Goal: Check status: Check status

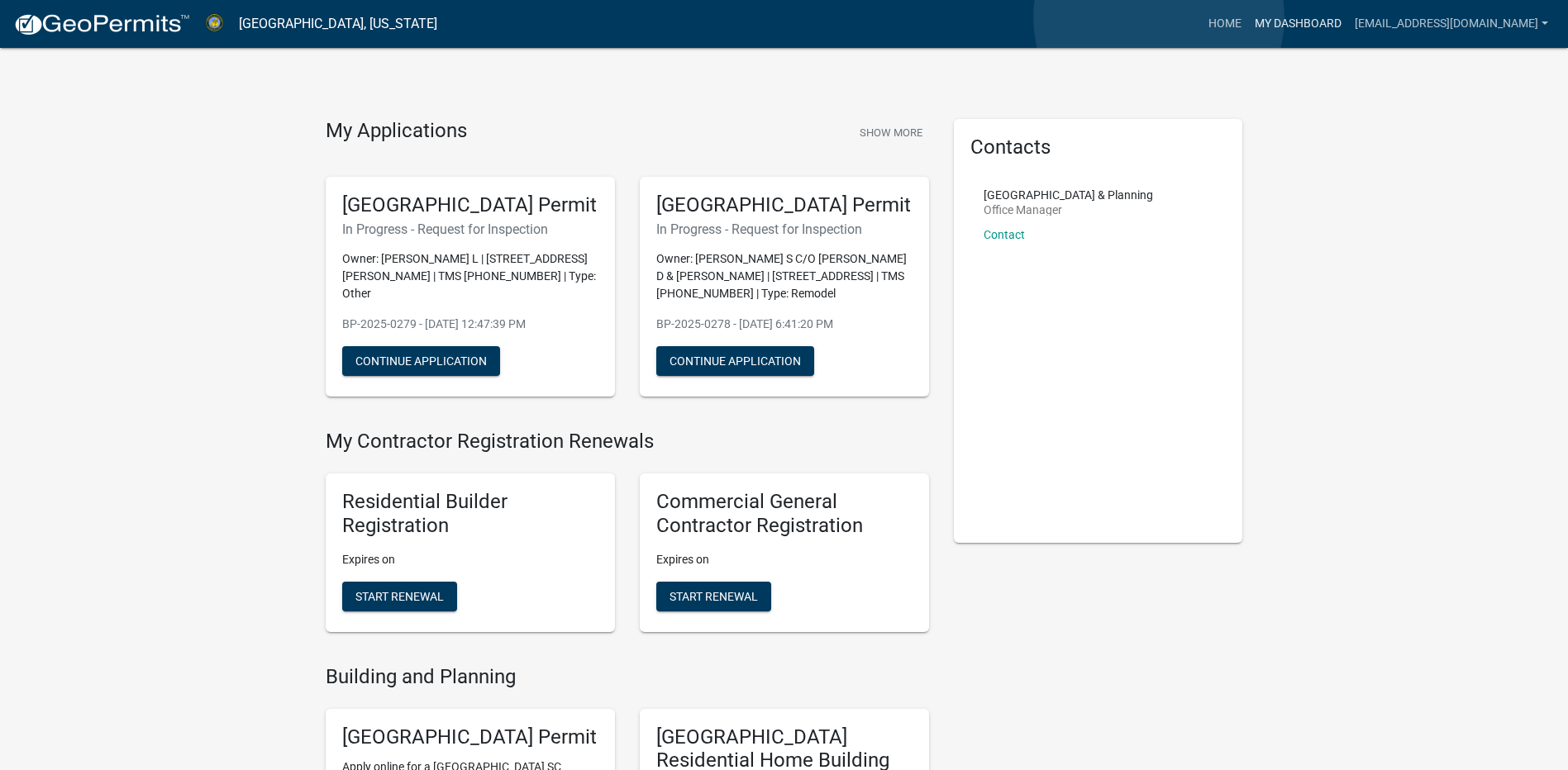
click at [1248, 18] on link "My Dashboard" at bounding box center [1298, 24] width 100 height 32
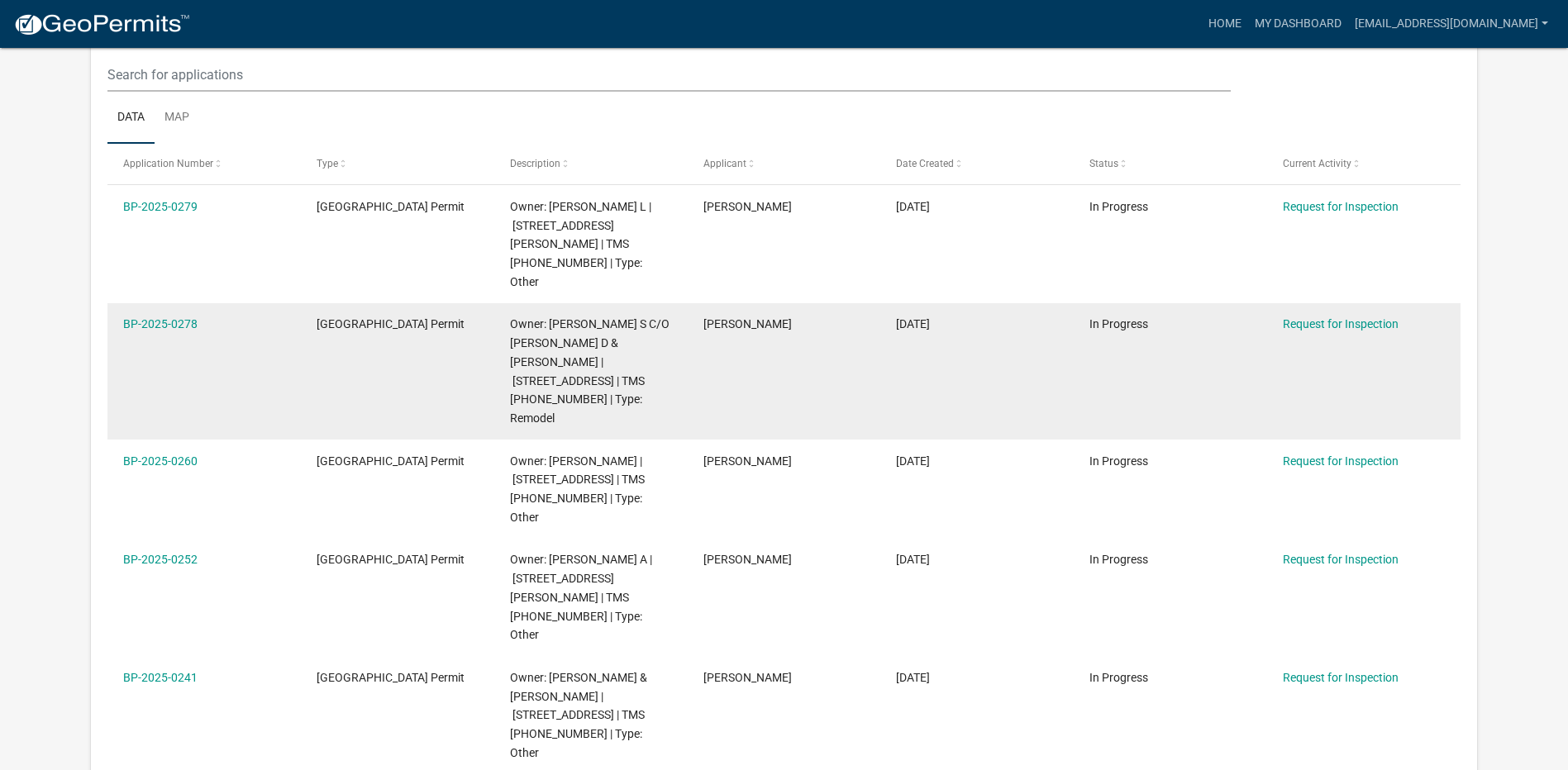
scroll to position [219, 0]
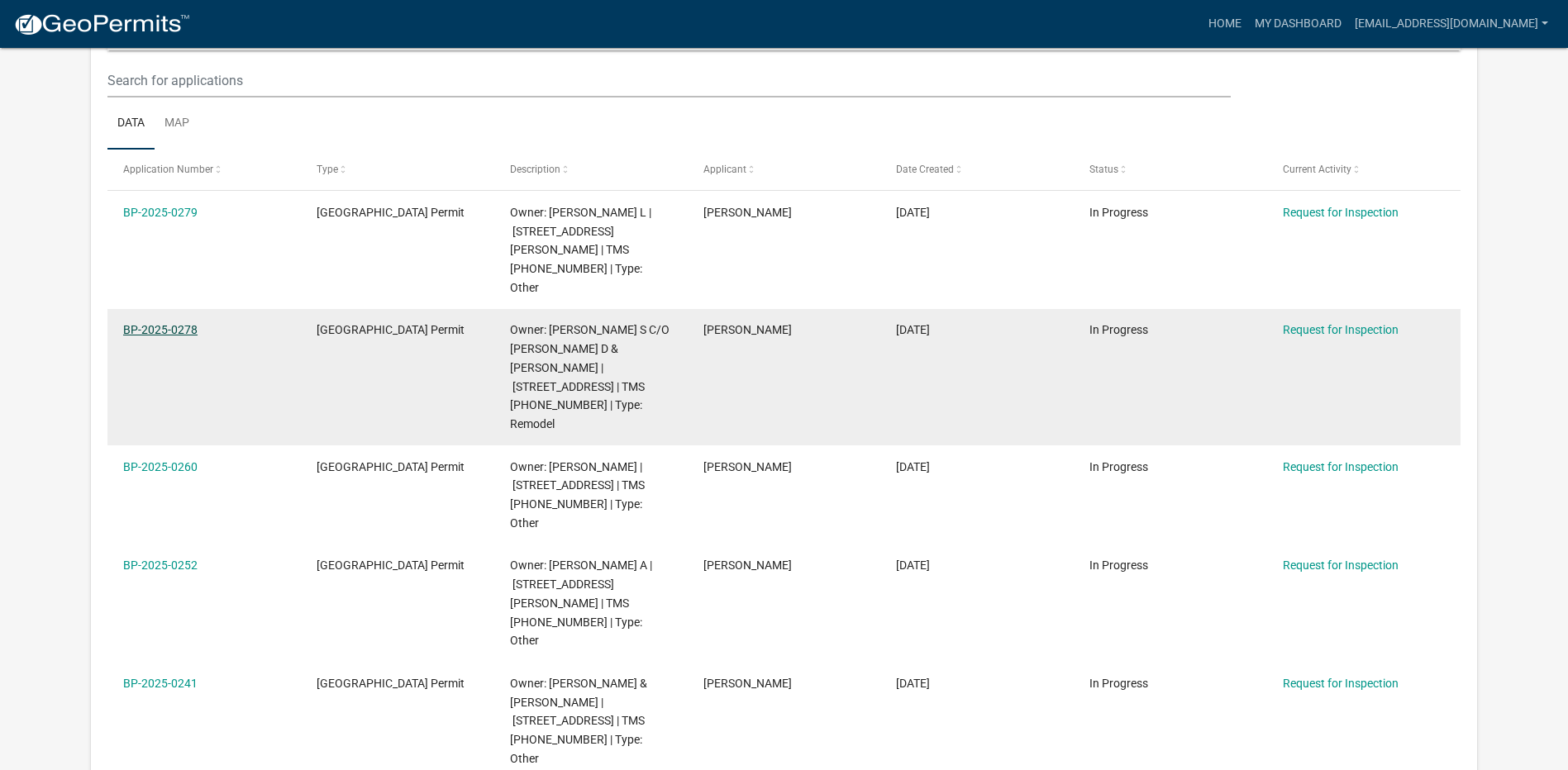
click at [158, 323] on link "BP-2025-0278" at bounding box center [160, 329] width 74 height 13
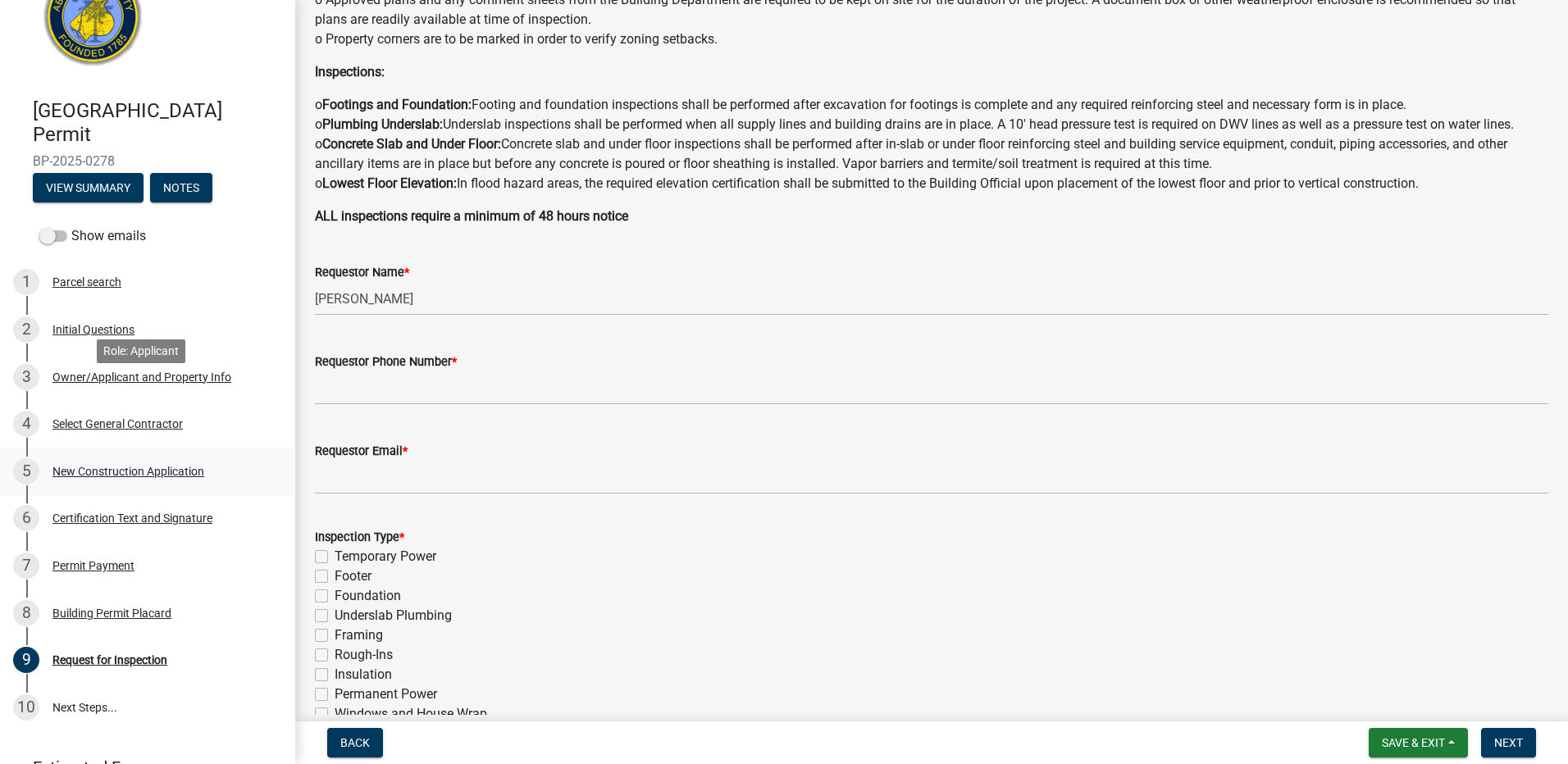
scroll to position [175, 0]
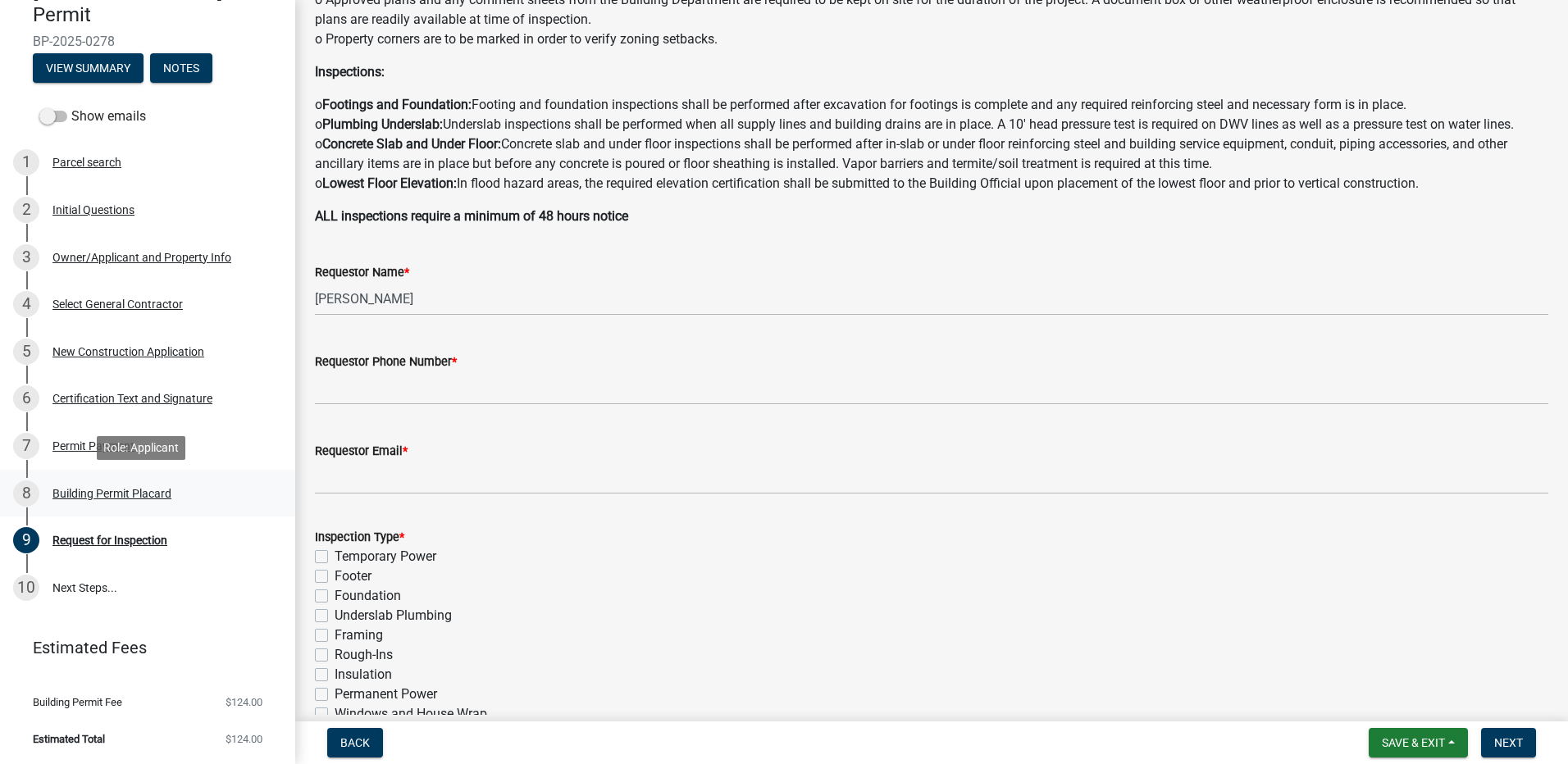
click at [73, 491] on div "Building Permit Placard" at bounding box center [112, 494] width 119 height 12
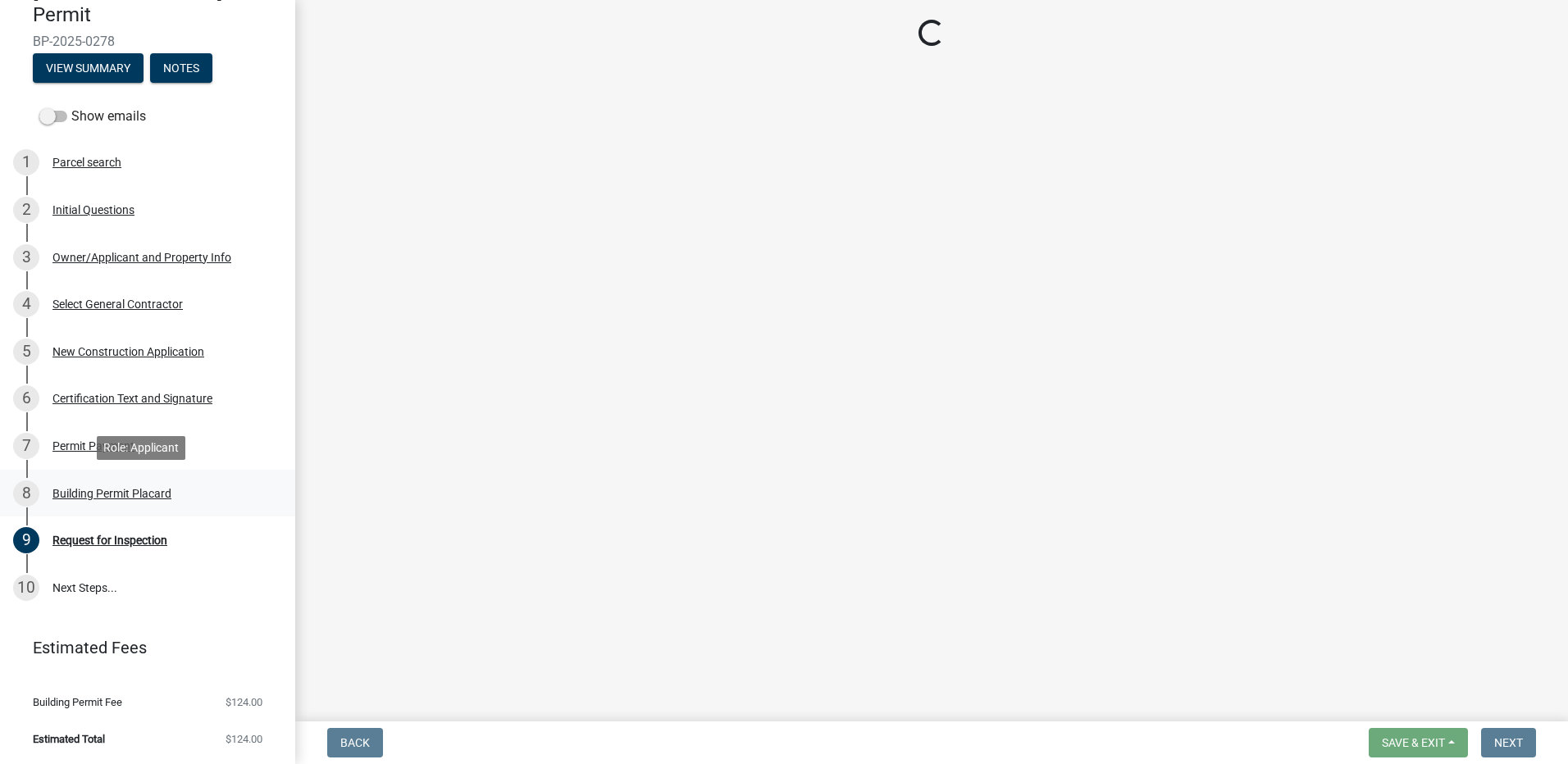
scroll to position [0, 0]
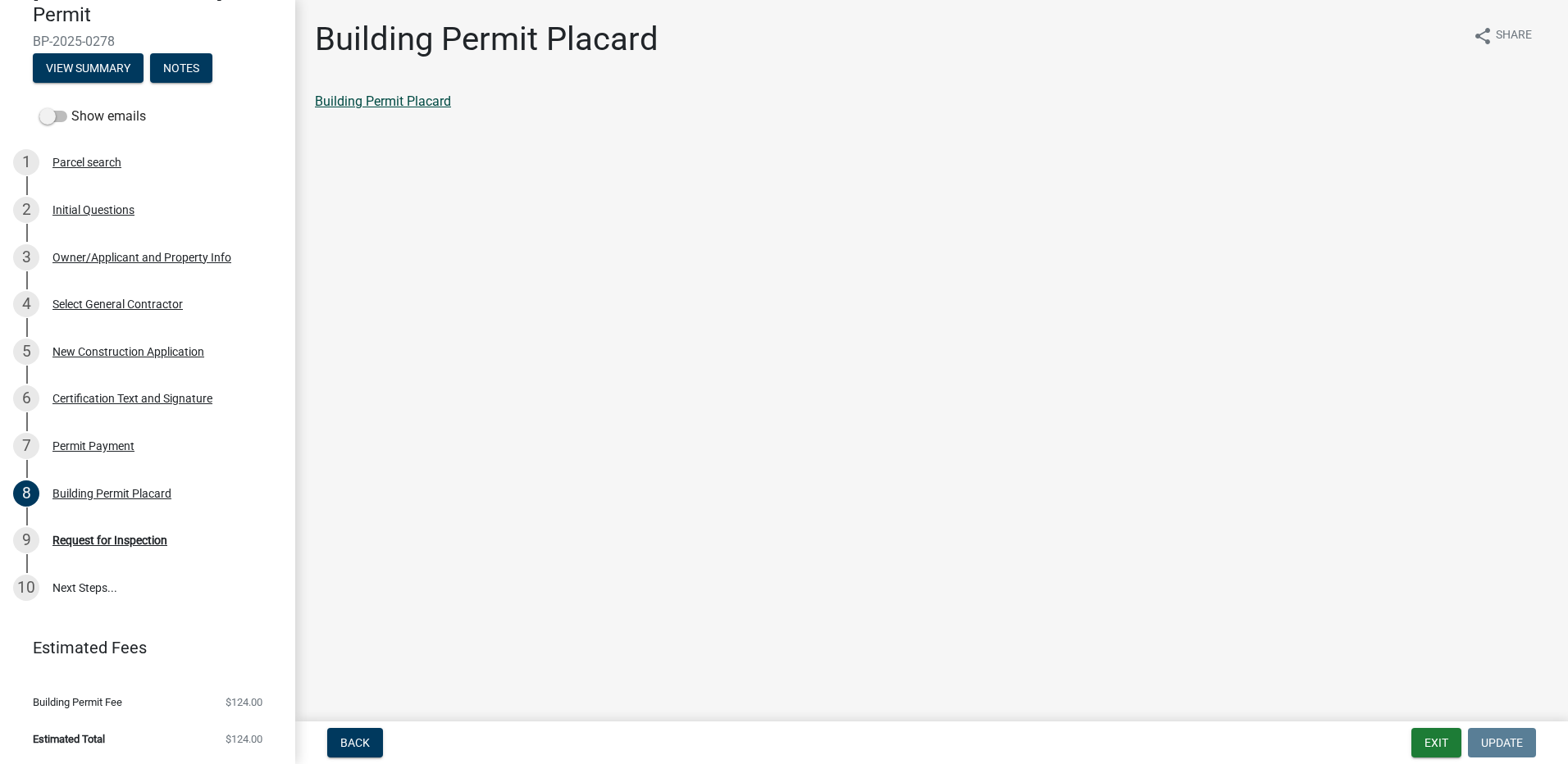
click at [403, 98] on link "Building Permit Placard" at bounding box center [382, 102] width 136 height 16
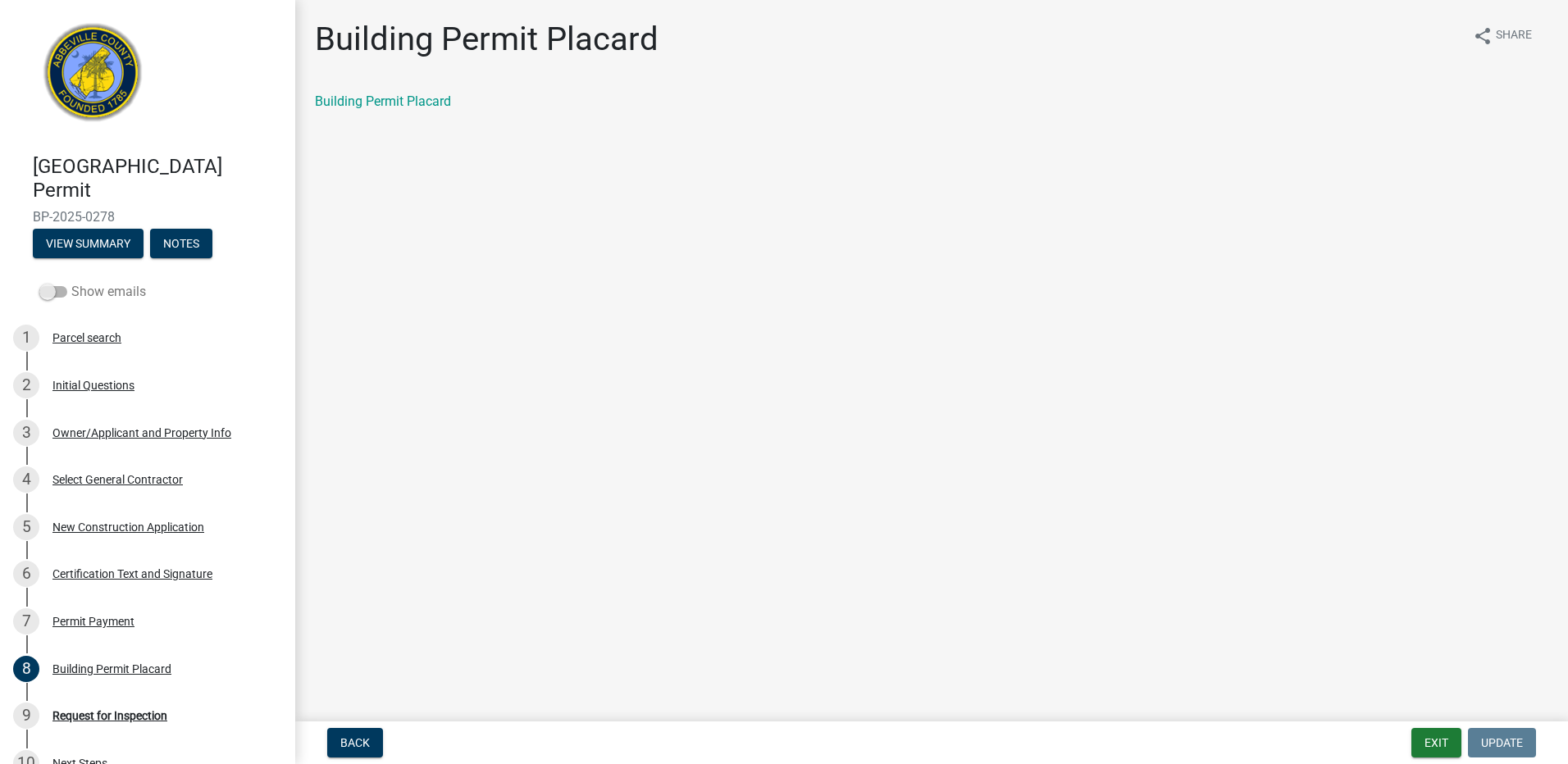
click at [64, 292] on span at bounding box center [53, 292] width 28 height 12
click at [71, 282] on input "Show emails" at bounding box center [71, 282] width 0 height 0
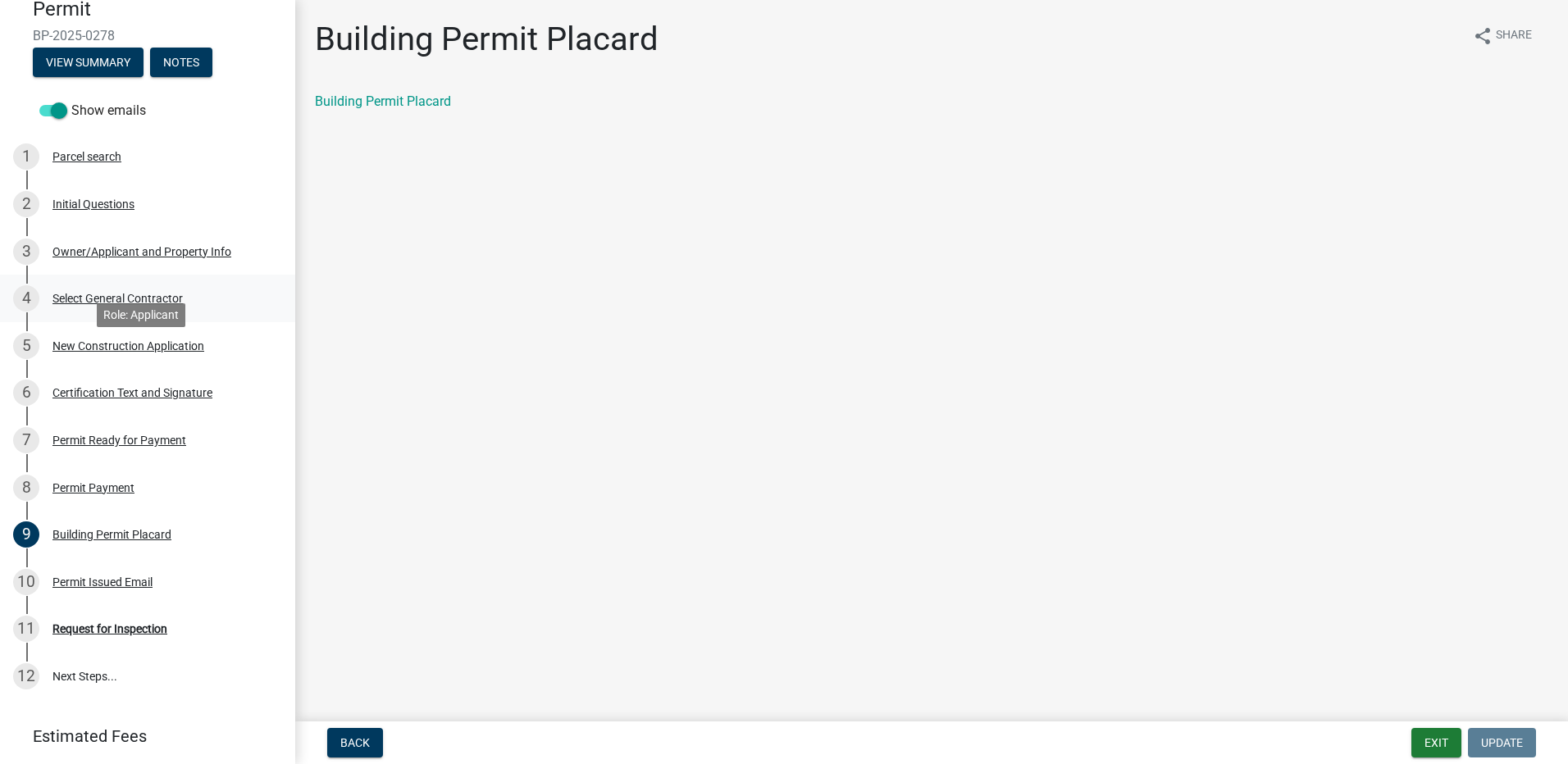
scroll to position [246, 0]
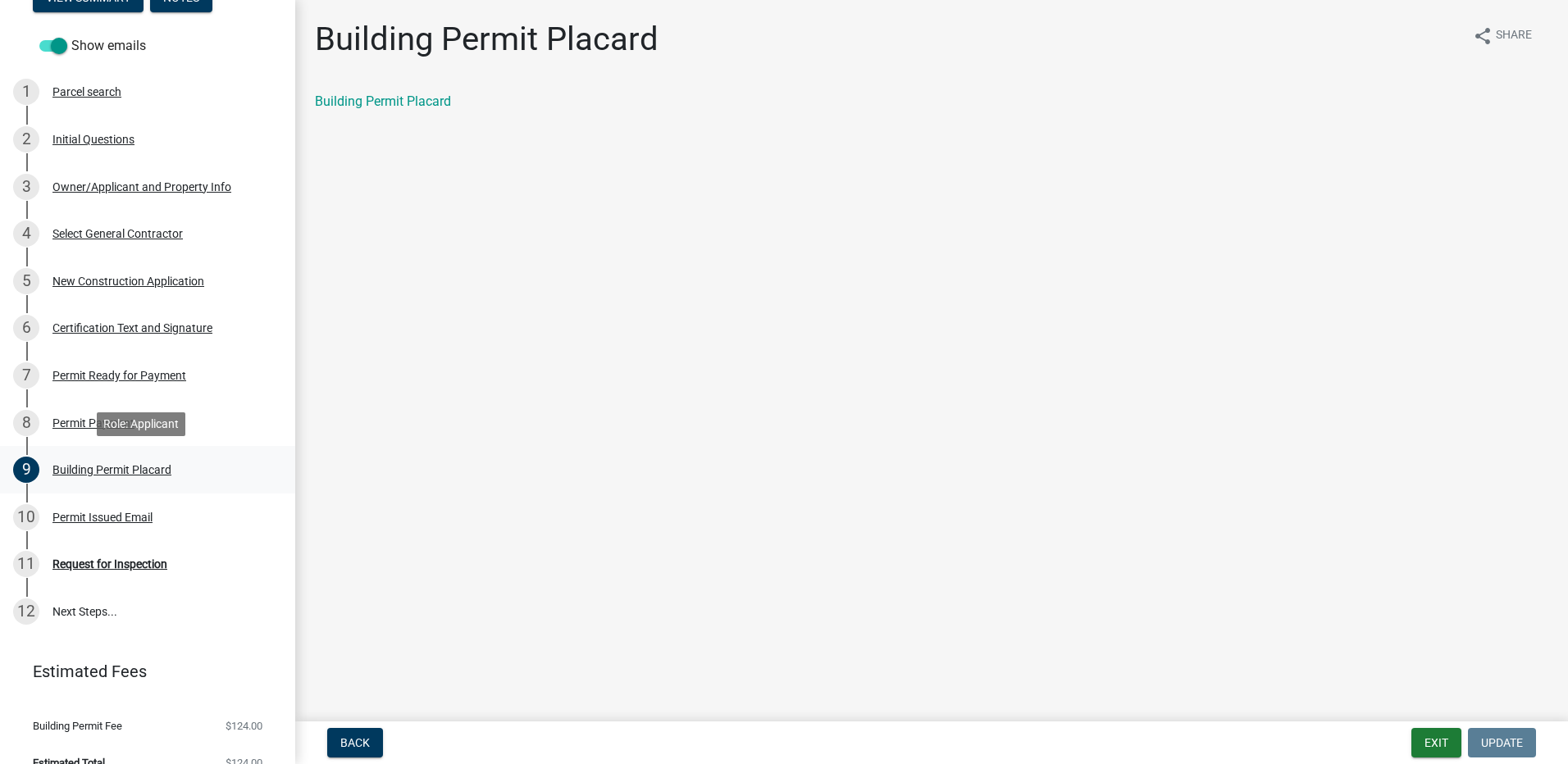
click at [138, 470] on div "Building Permit Placard" at bounding box center [112, 470] width 119 height 12
click at [119, 137] on div "Initial Questions" at bounding box center [94, 140] width 82 height 12
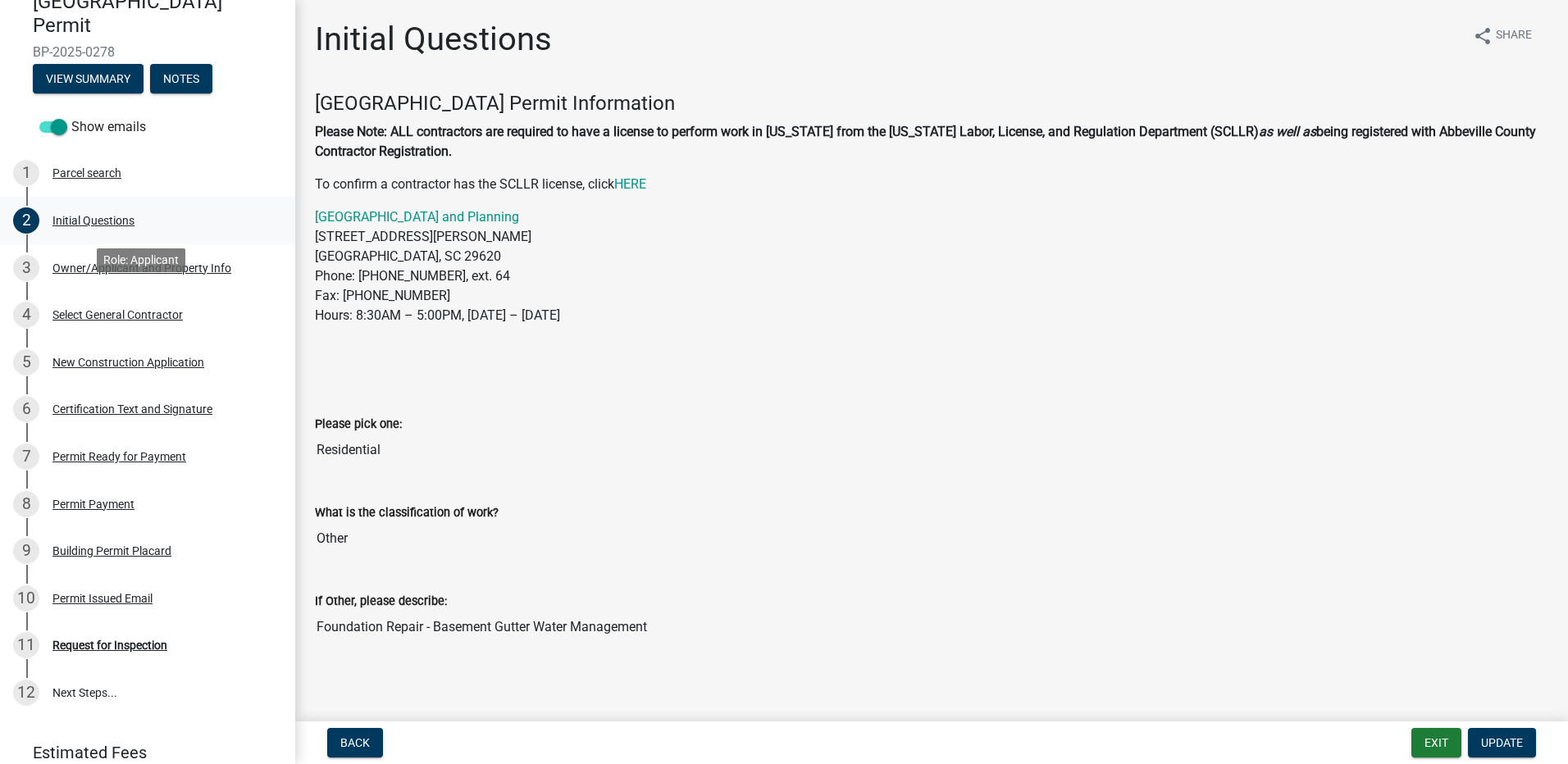
scroll to position [0, 0]
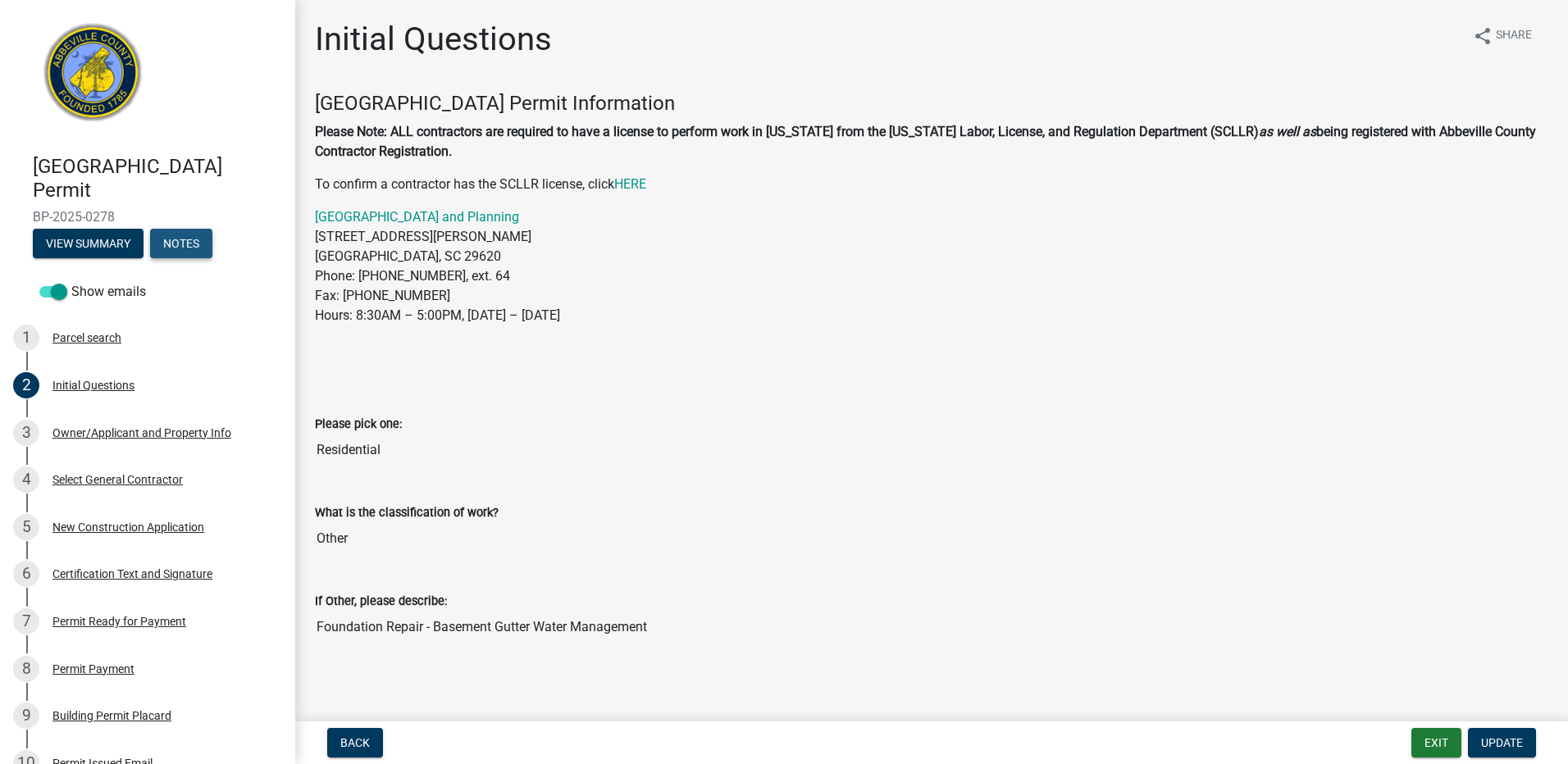
click at [176, 247] on button "Notes" at bounding box center [181, 244] width 63 height 29
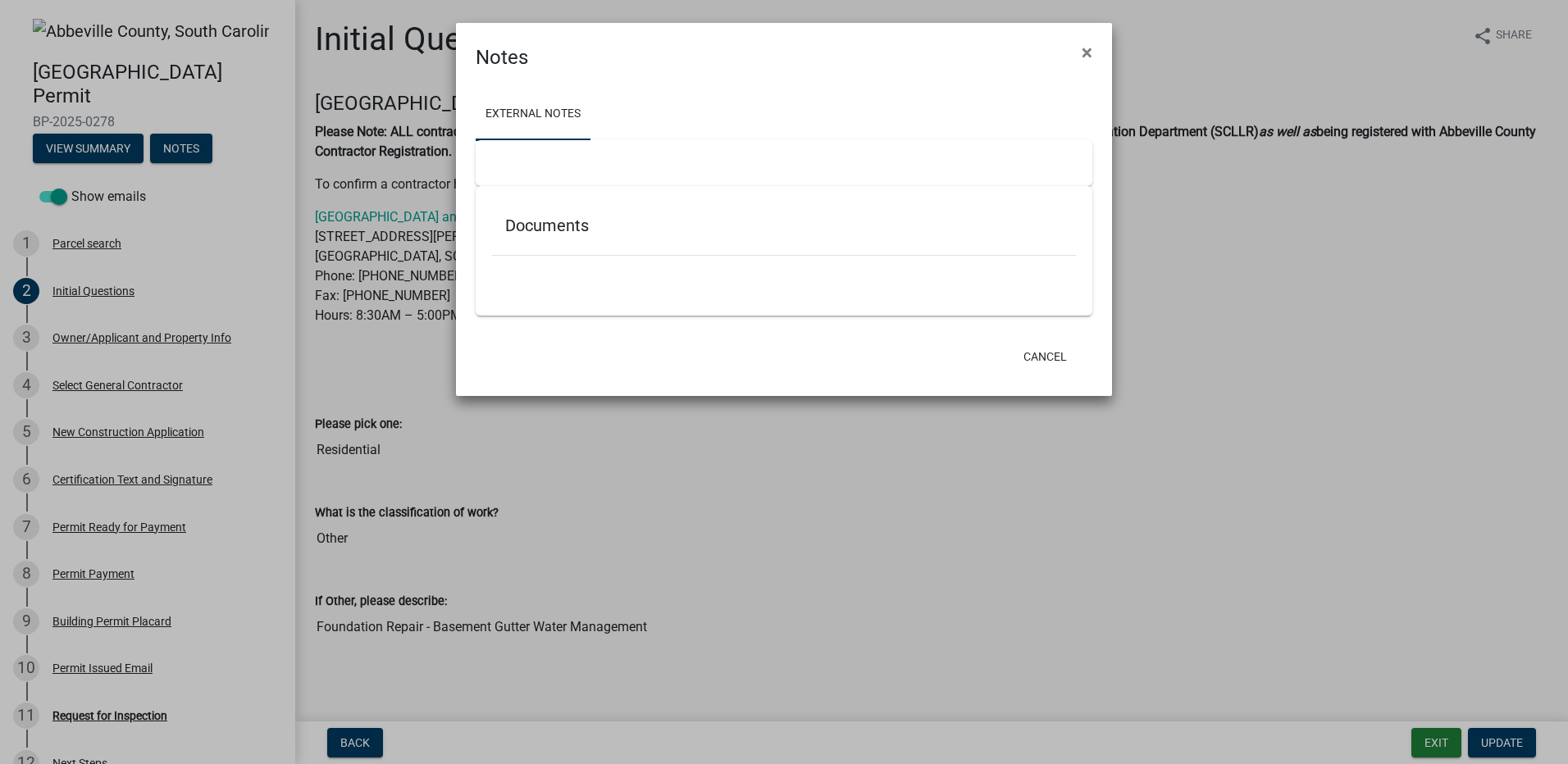
click at [559, 166] on div at bounding box center [784, 162] width 616 height 46
click at [540, 224] on h5 "Documents" at bounding box center [784, 225] width 558 height 20
click at [526, 277] on ul at bounding box center [784, 279] width 584 height 13
click at [634, 270] on div at bounding box center [784, 265] width 584 height 18
drag, startPoint x: 597, startPoint y: 230, endPoint x: 574, endPoint y: 170, distance: 64.3
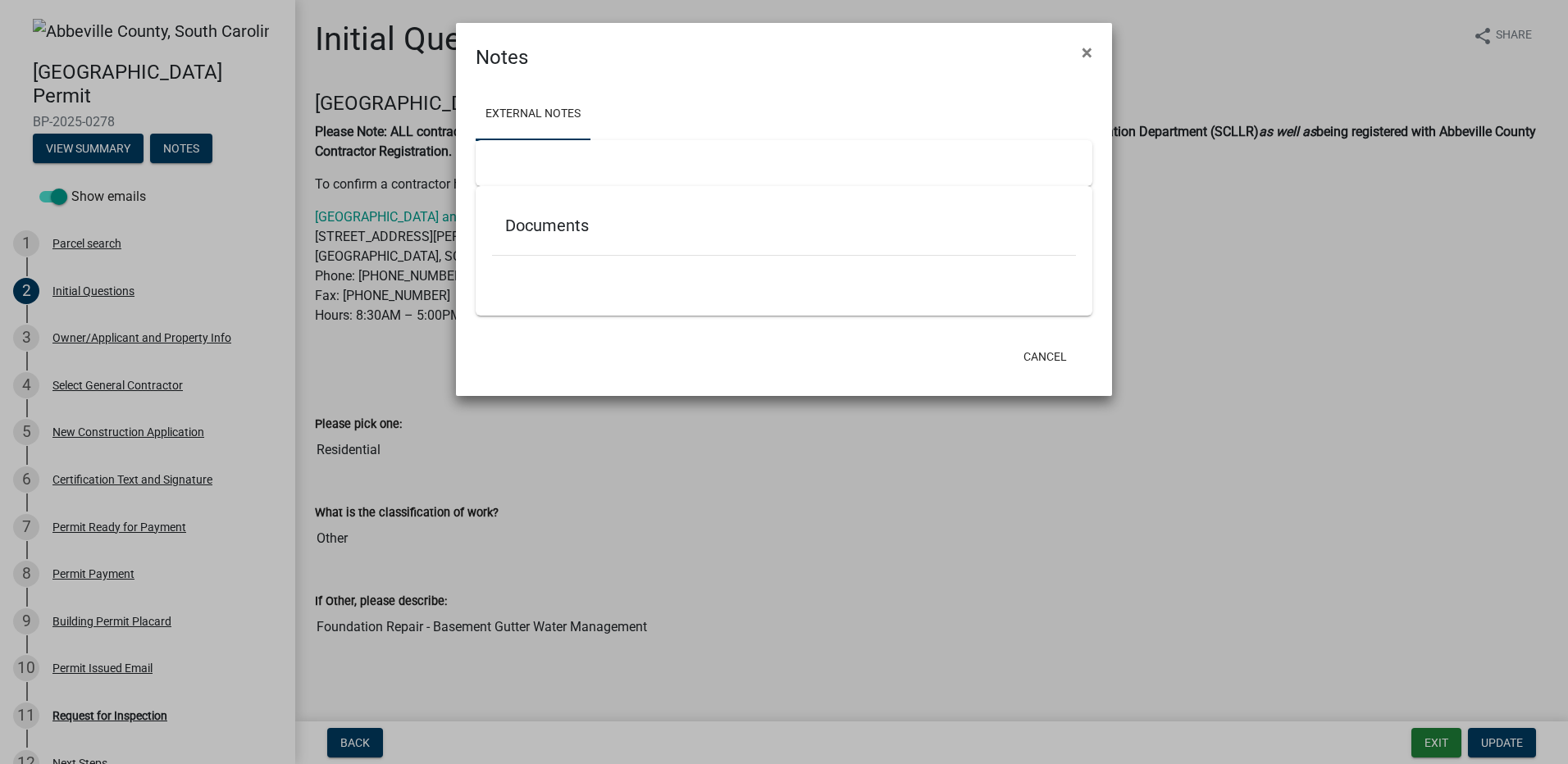
click at [596, 223] on h5 "Documents" at bounding box center [784, 225] width 558 height 20
click at [565, 143] on div at bounding box center [784, 162] width 616 height 46
click at [560, 114] on link "External Notes" at bounding box center [532, 115] width 114 height 53
click at [579, 167] on div at bounding box center [784, 162] width 616 height 46
click at [537, 230] on h5 "Documents" at bounding box center [784, 225] width 558 height 20
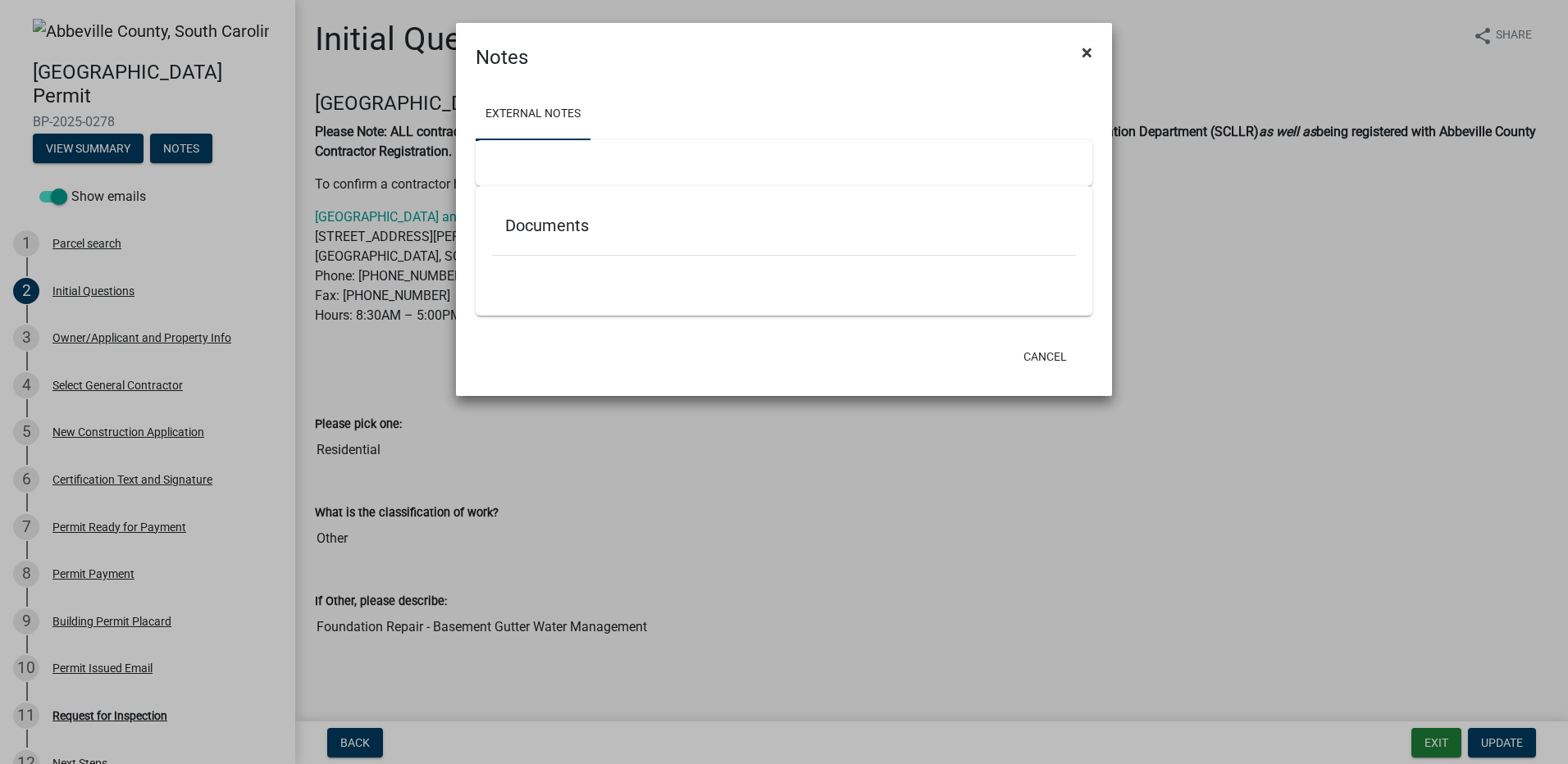
click at [1089, 53] on span "×" at bounding box center [1087, 52] width 11 height 22
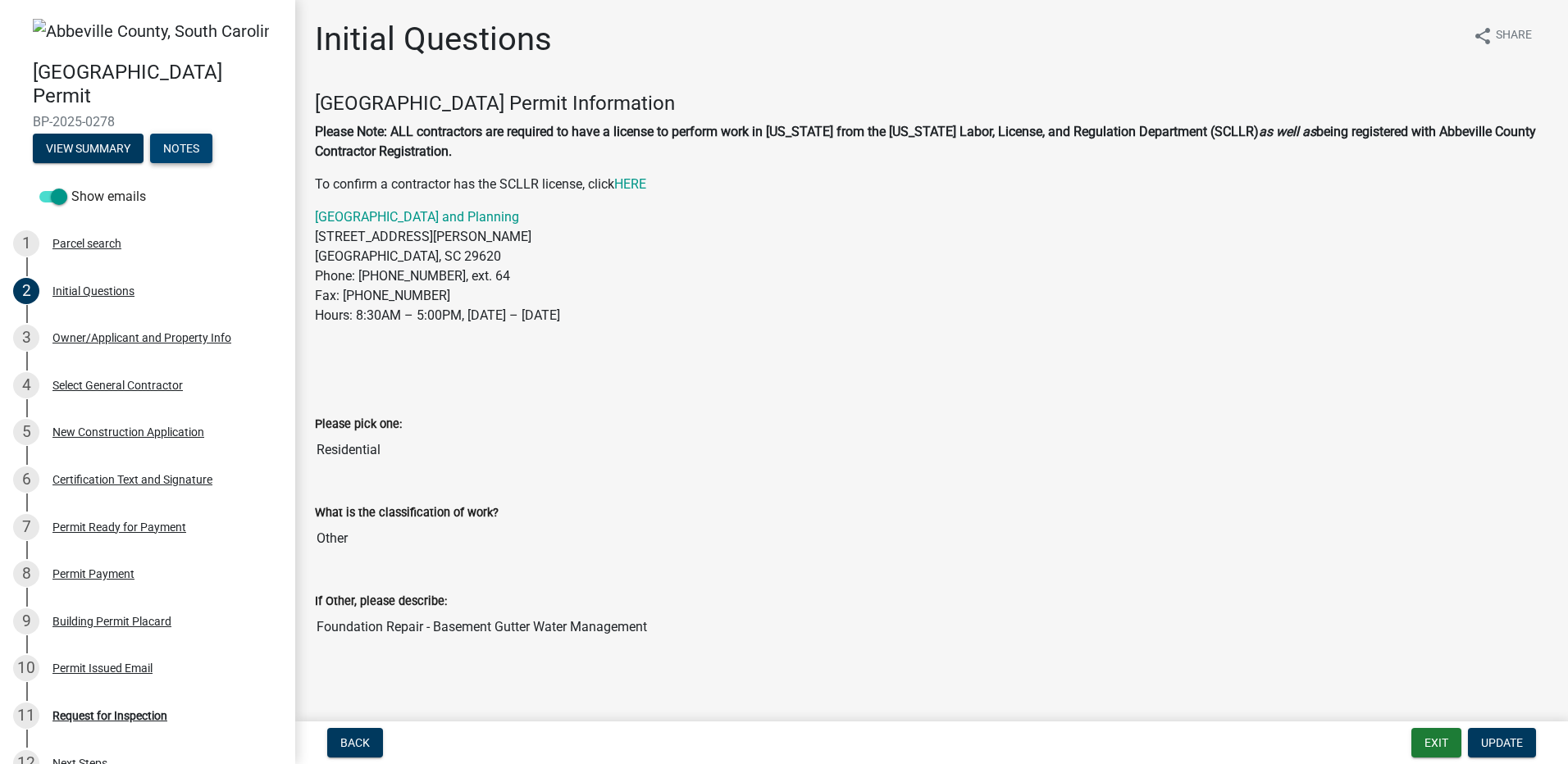
click at [180, 149] on button "Notes" at bounding box center [181, 149] width 63 height 29
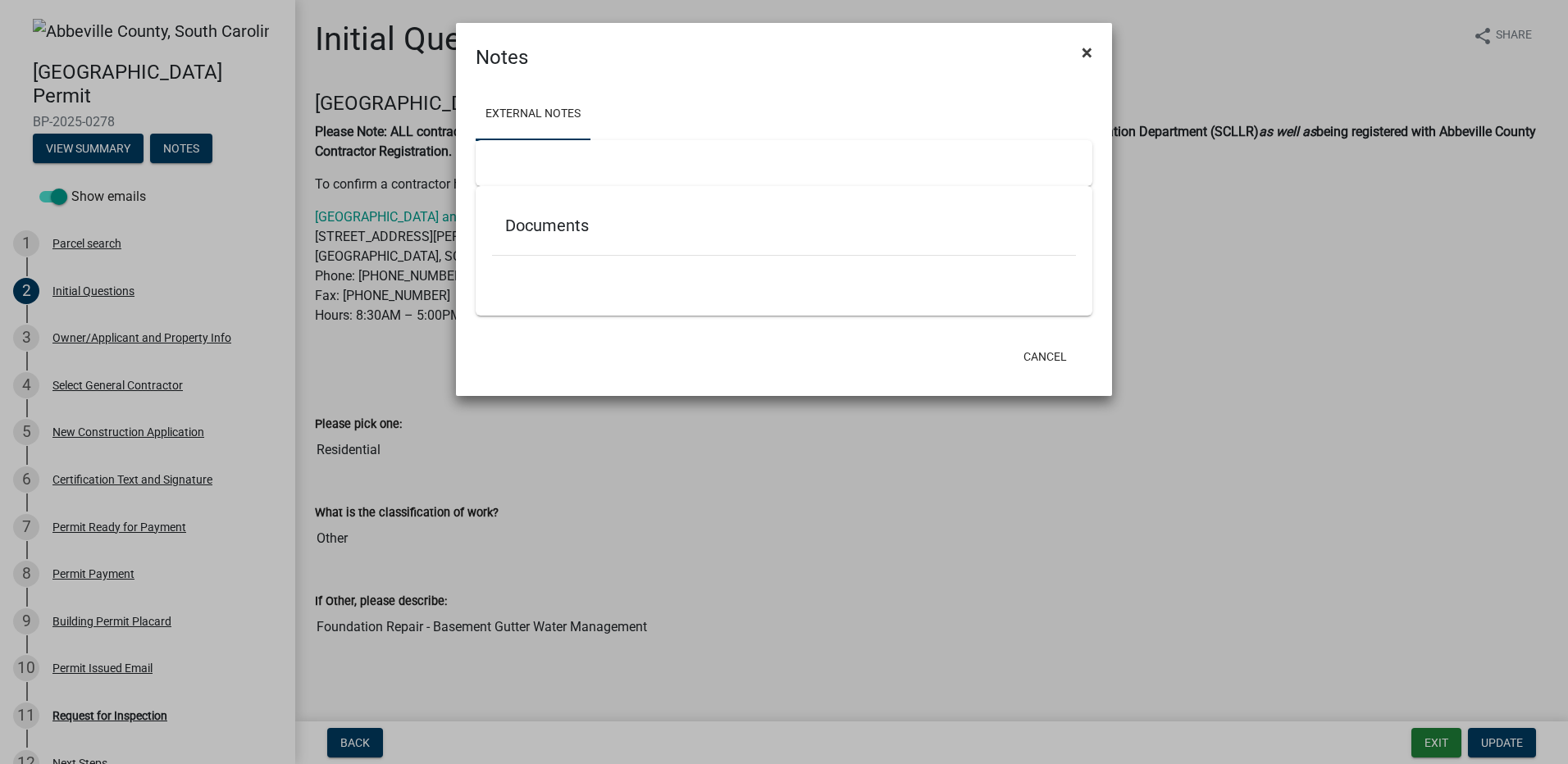
click at [1085, 56] on span "×" at bounding box center [1087, 52] width 11 height 22
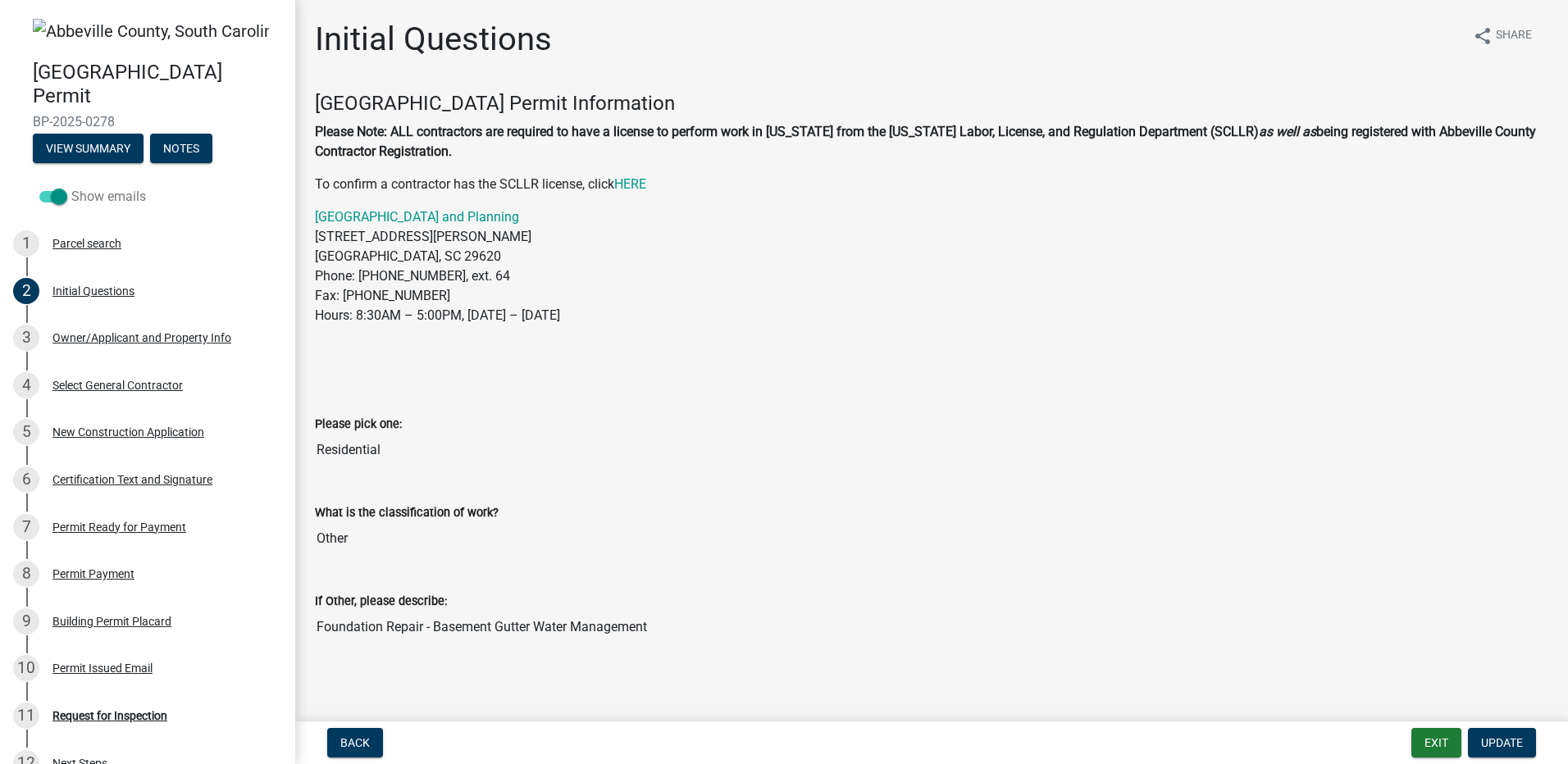
click at [49, 198] on span at bounding box center [53, 197] width 28 height 12
click at [71, 187] on input "Show emails" at bounding box center [71, 187] width 0 height 0
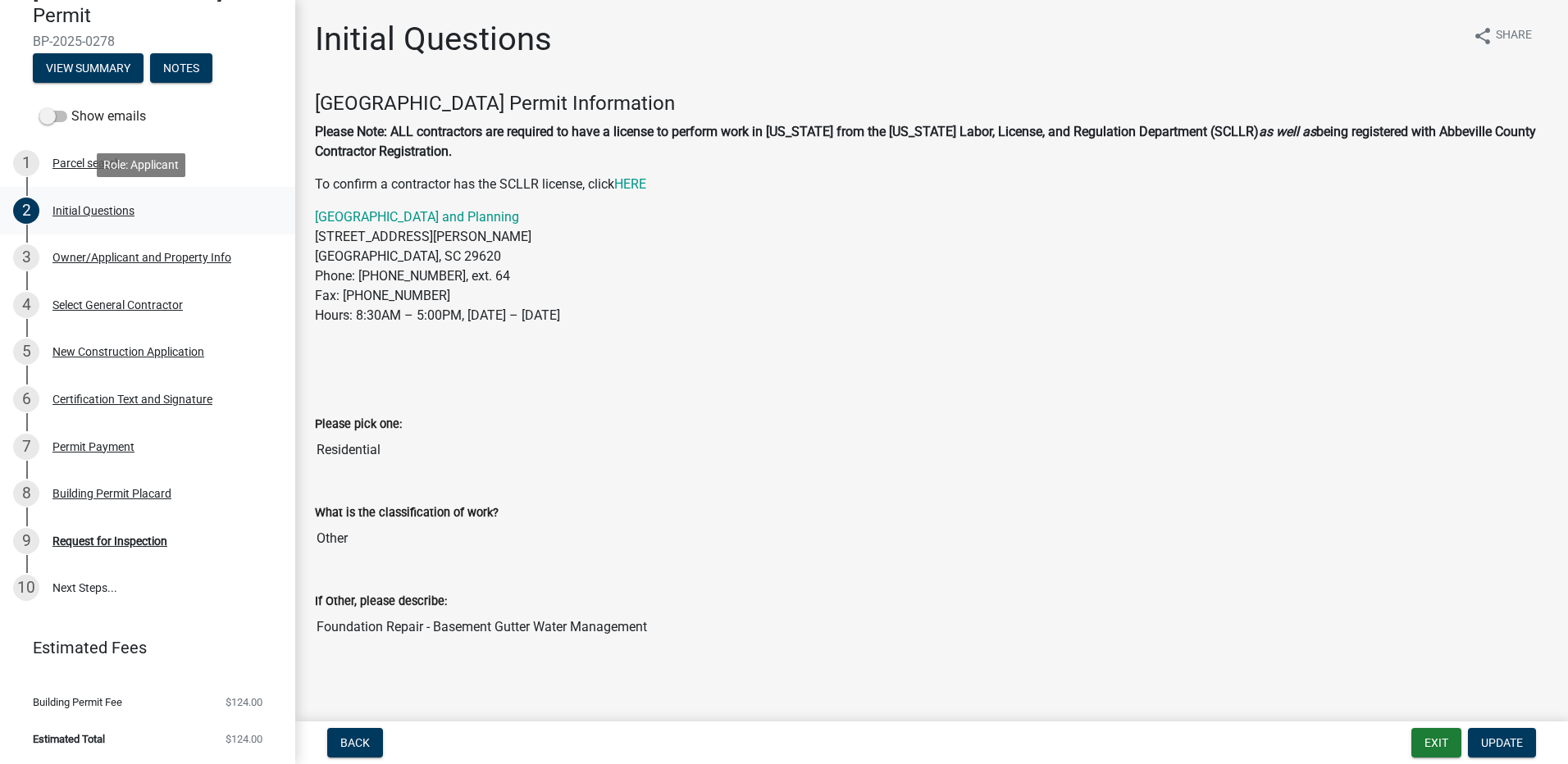
click at [113, 212] on div "Initial Questions" at bounding box center [94, 211] width 82 height 12
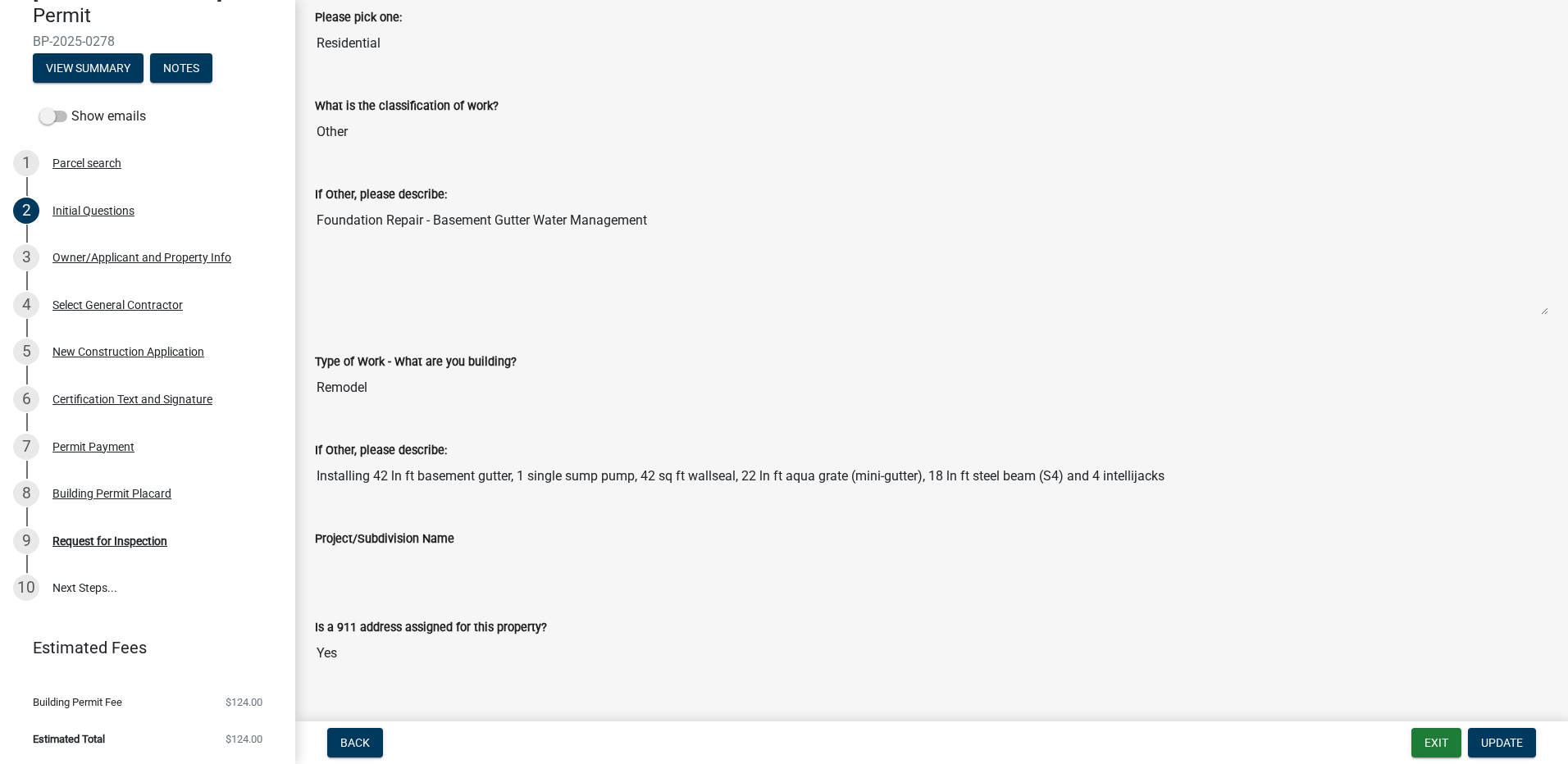
scroll to position [439, 0]
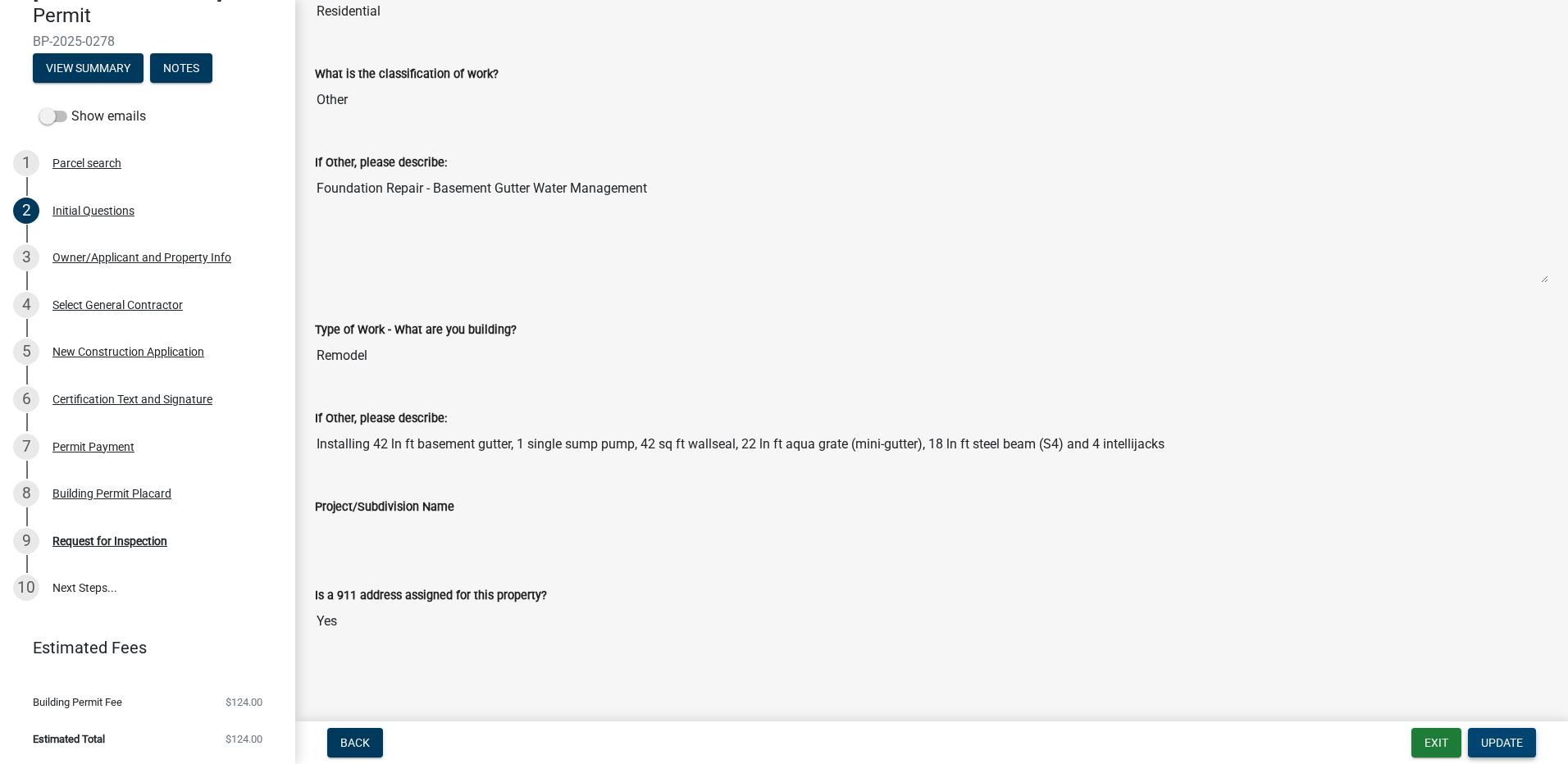
click at [1502, 743] on span "Update" at bounding box center [1501, 742] width 42 height 13
click at [1494, 747] on span "Update" at bounding box center [1501, 742] width 42 height 13
click at [1499, 742] on span "Update" at bounding box center [1501, 742] width 42 height 13
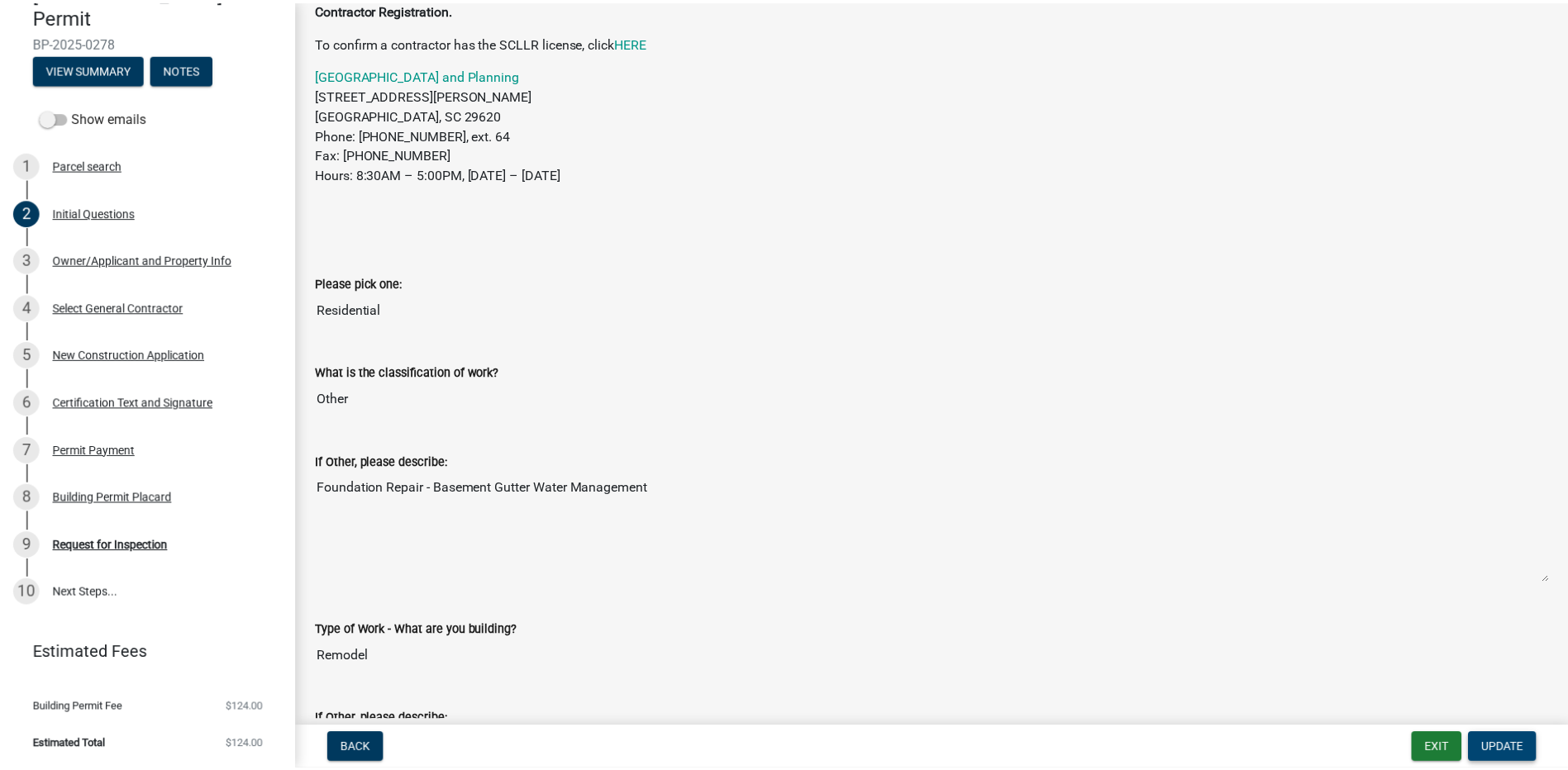
scroll to position [194, 0]
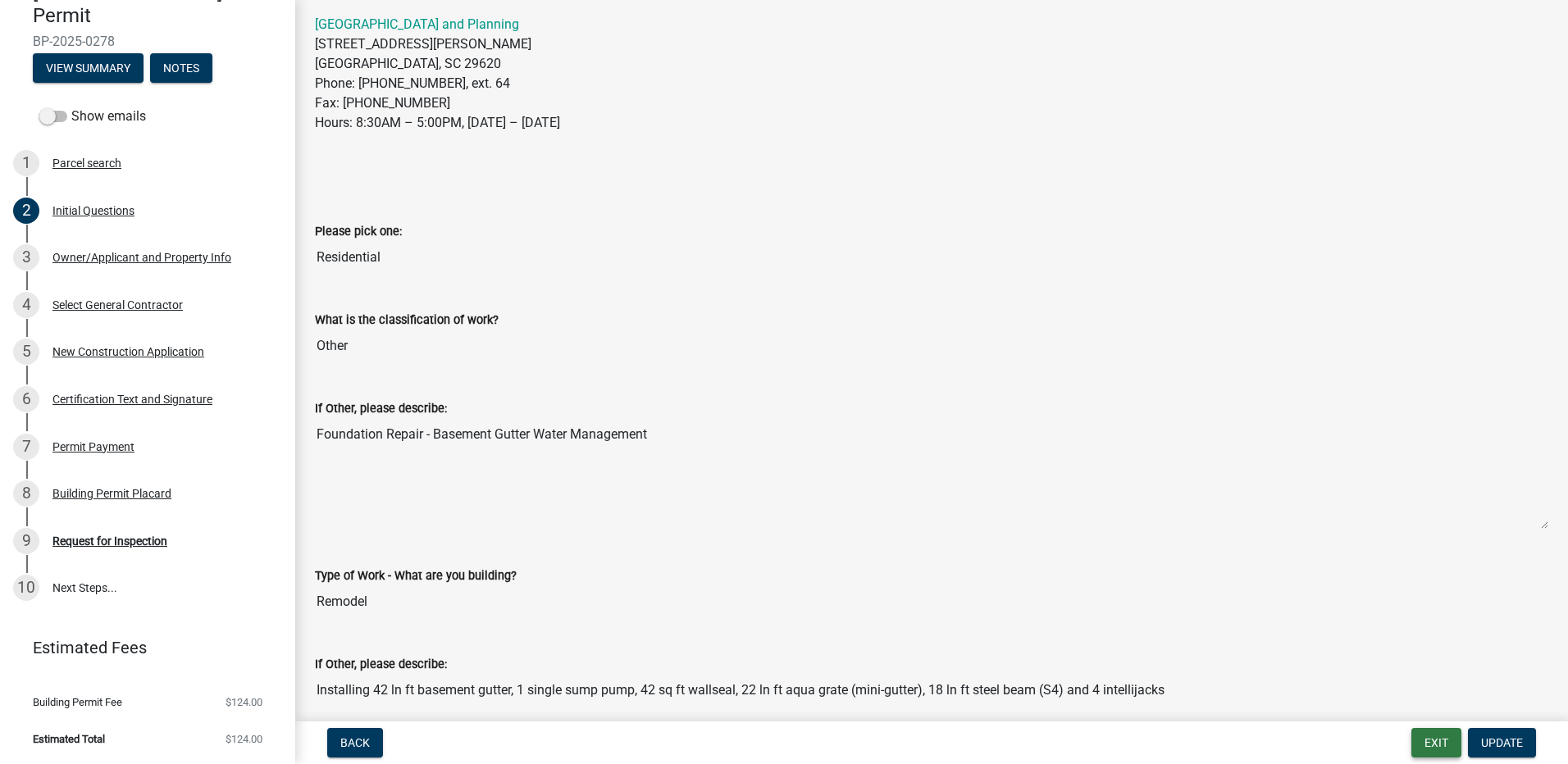
click at [1426, 740] on button "Exit" at bounding box center [1436, 742] width 50 height 29
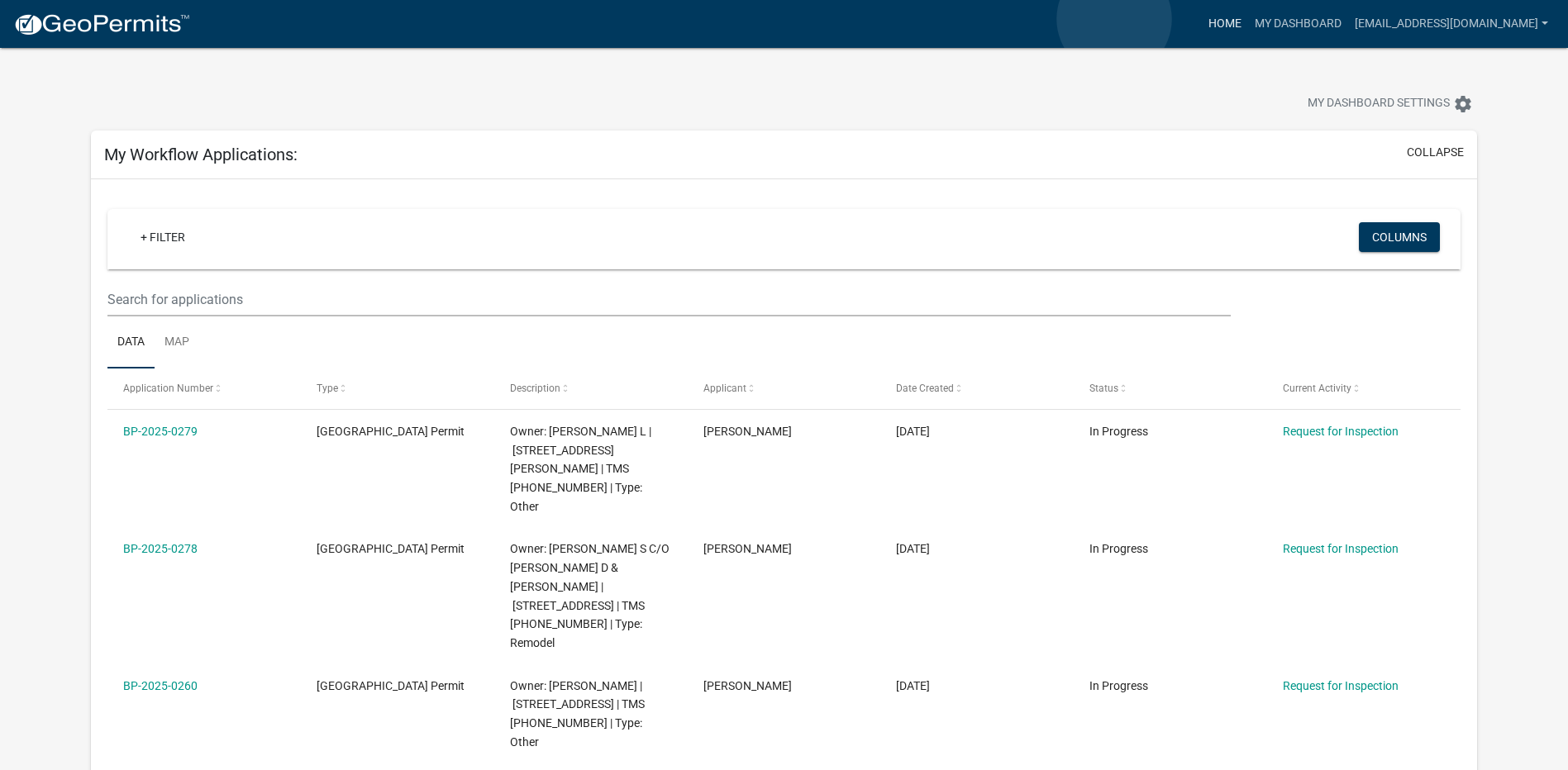
click at [1202, 19] on link "Home" at bounding box center [1225, 24] width 46 height 32
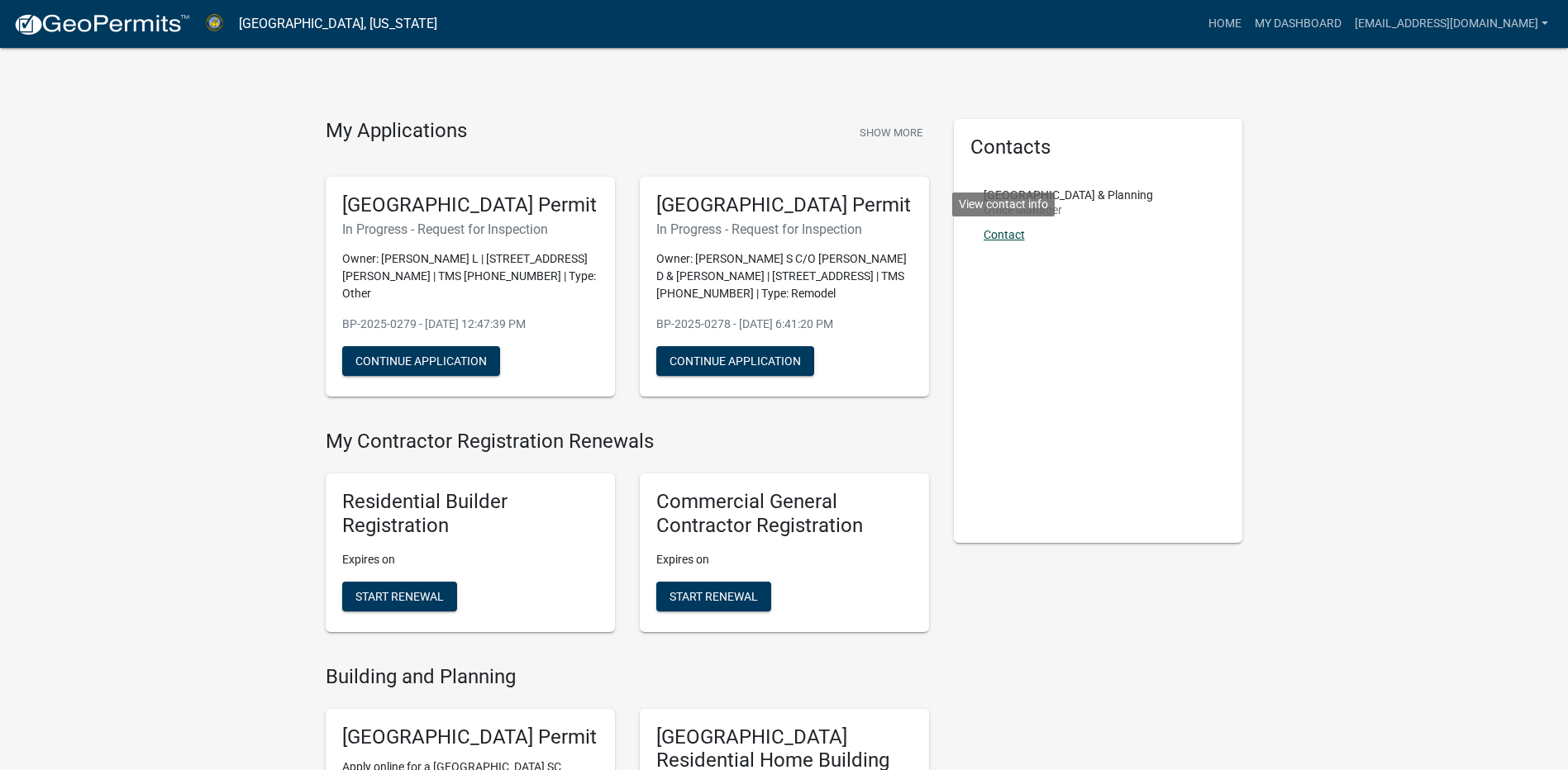
click at [1010, 232] on link "Contact" at bounding box center [1005, 234] width 41 height 13
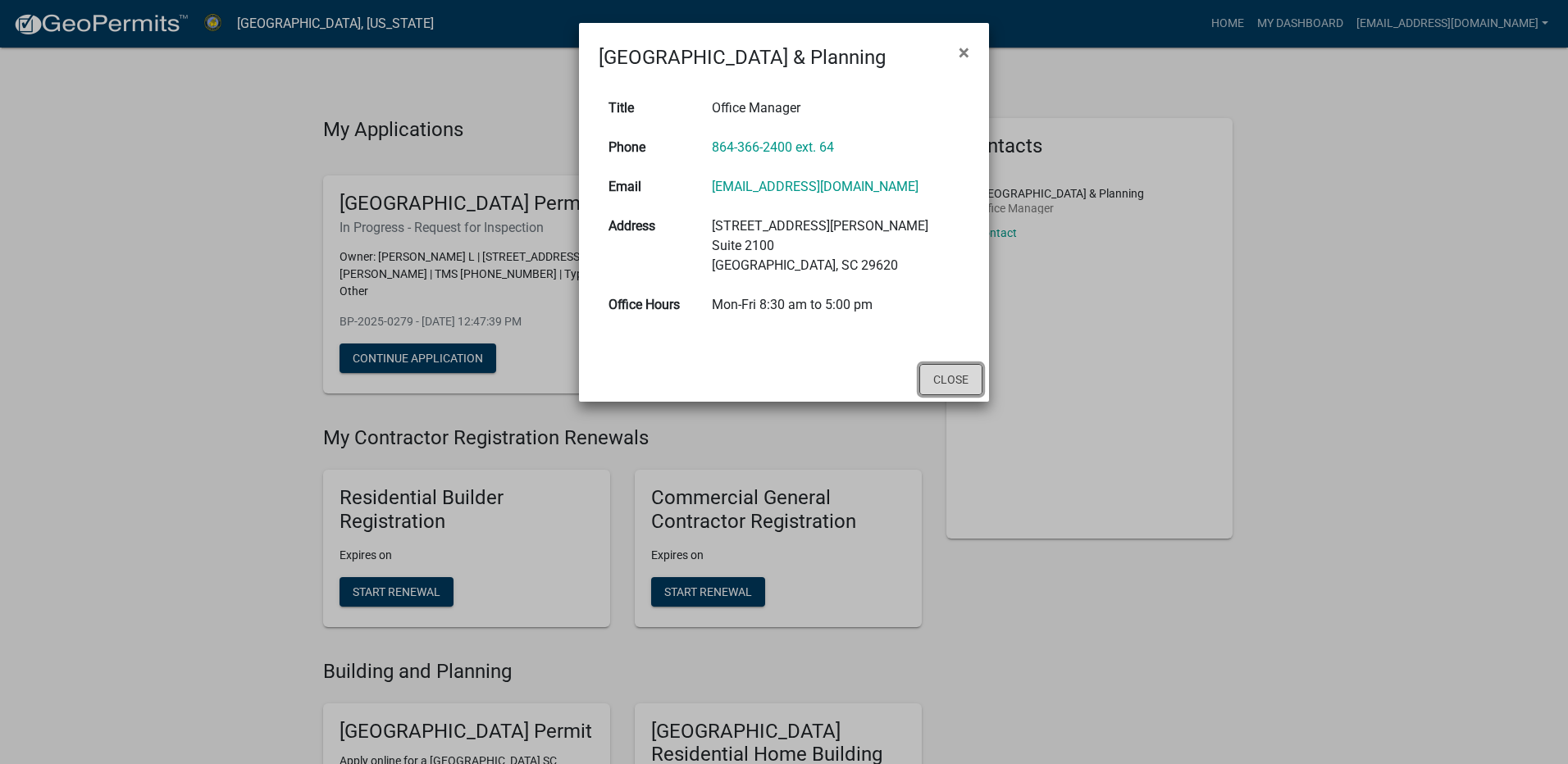
click at [941, 389] on button "Close" at bounding box center [951, 380] width 64 height 31
